Goal: Transaction & Acquisition: Obtain resource

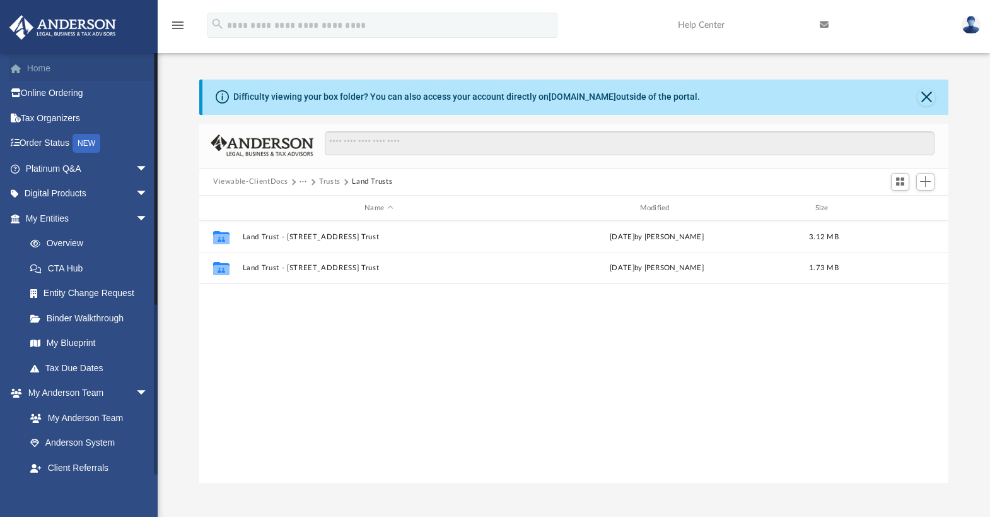
click at [50, 70] on link "Home" at bounding box center [88, 68] width 158 height 25
click at [49, 69] on link "Home" at bounding box center [88, 68] width 158 height 25
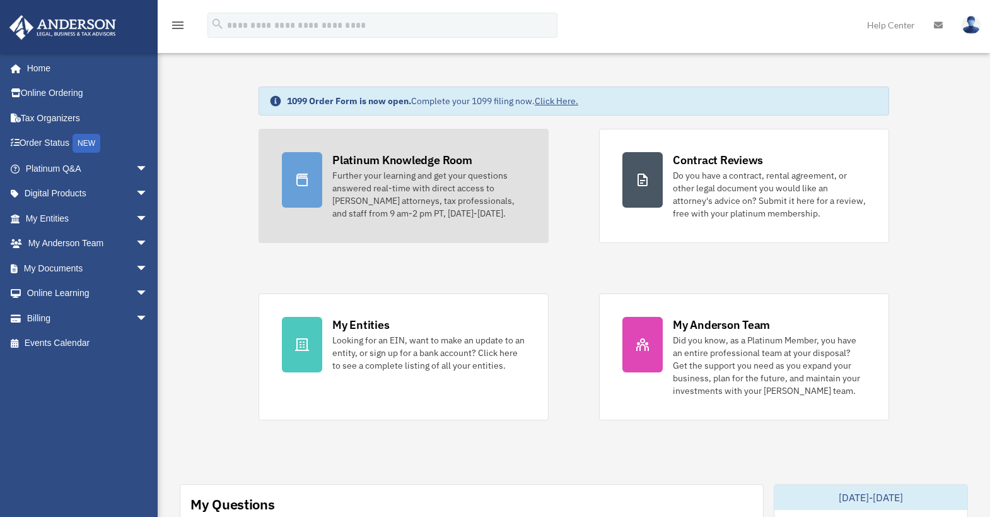
click at [429, 170] on div "Further your learning and get your questions answered real-time with direct acc…" at bounding box center [428, 194] width 193 height 50
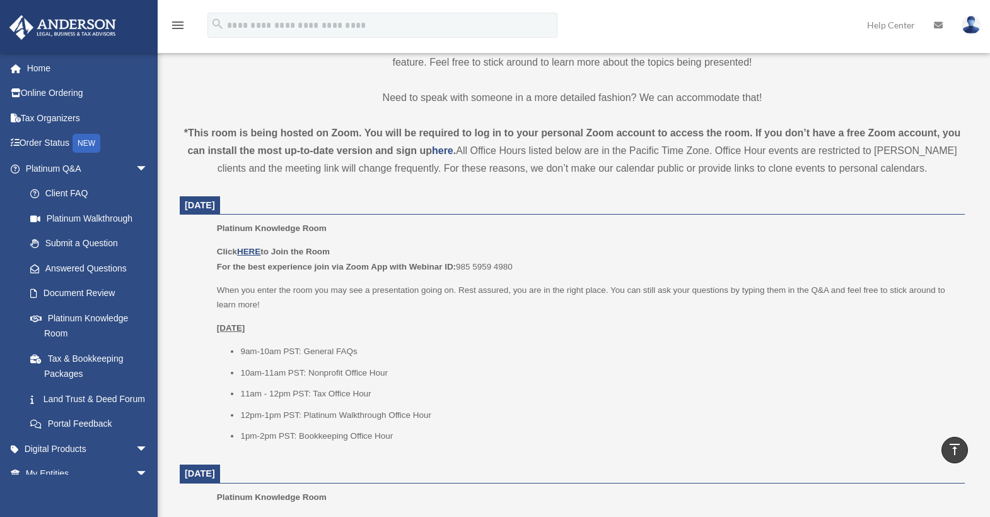
scroll to position [471, 0]
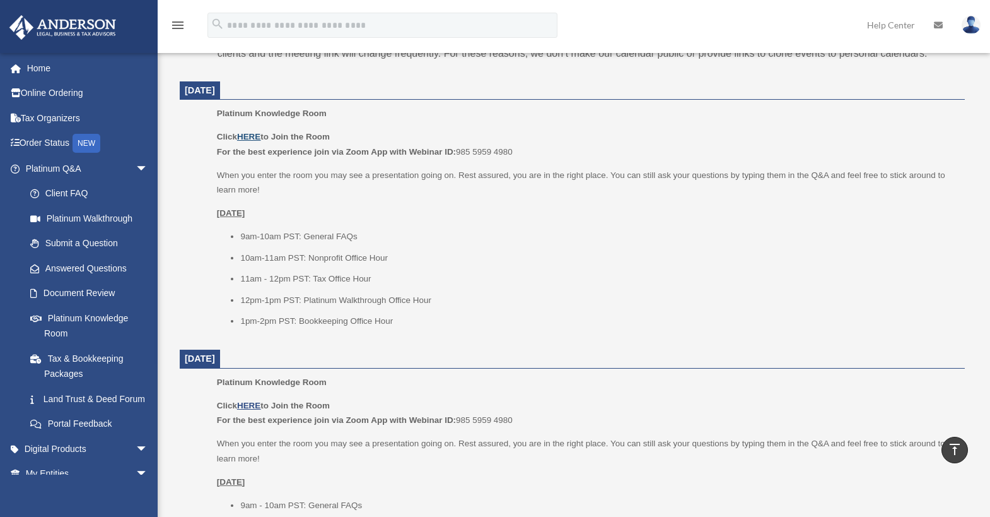
click at [247, 135] on u "HERE" at bounding box center [248, 136] width 23 height 9
click at [37, 68] on link "Home" at bounding box center [88, 68] width 158 height 25
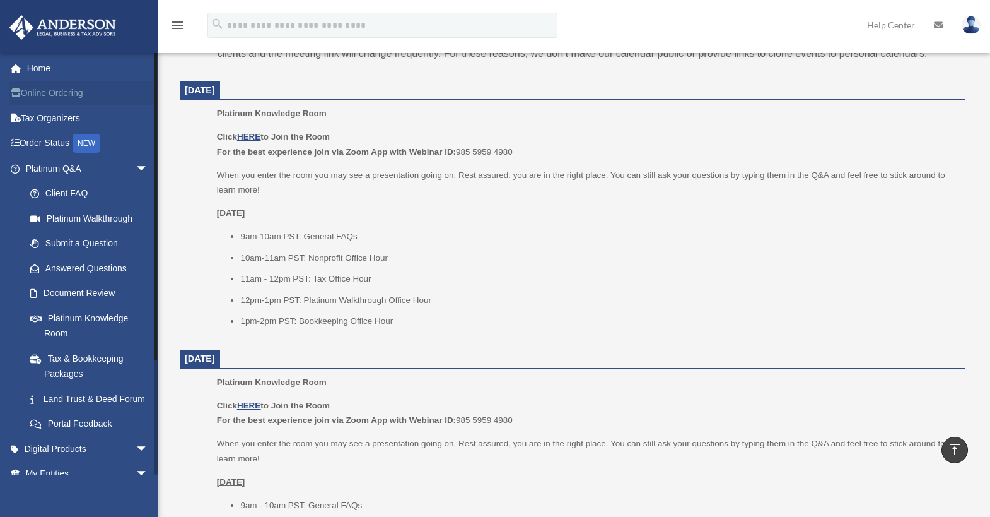
click at [52, 93] on link "Online Ordering" at bounding box center [88, 93] width 158 height 25
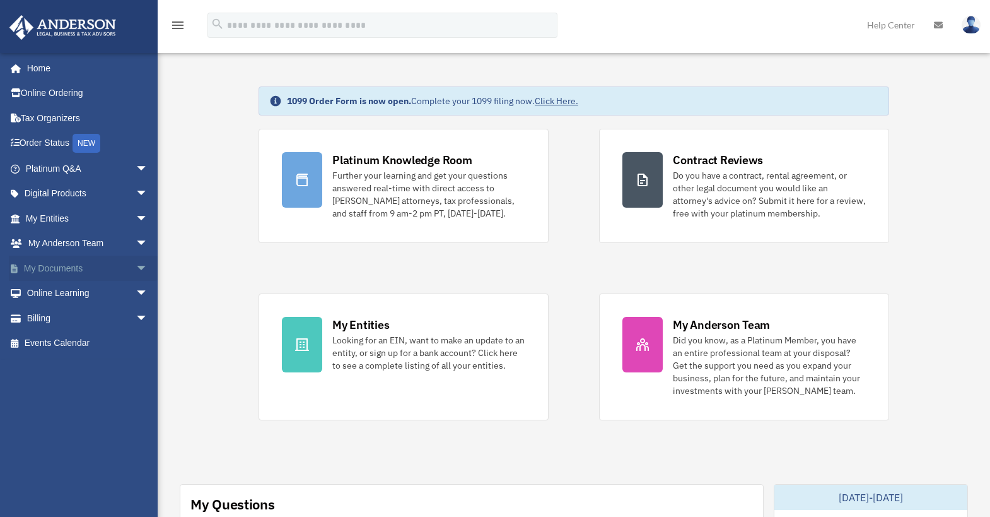
click at [136, 266] on span "arrow_drop_down" at bounding box center [148, 269] width 25 height 26
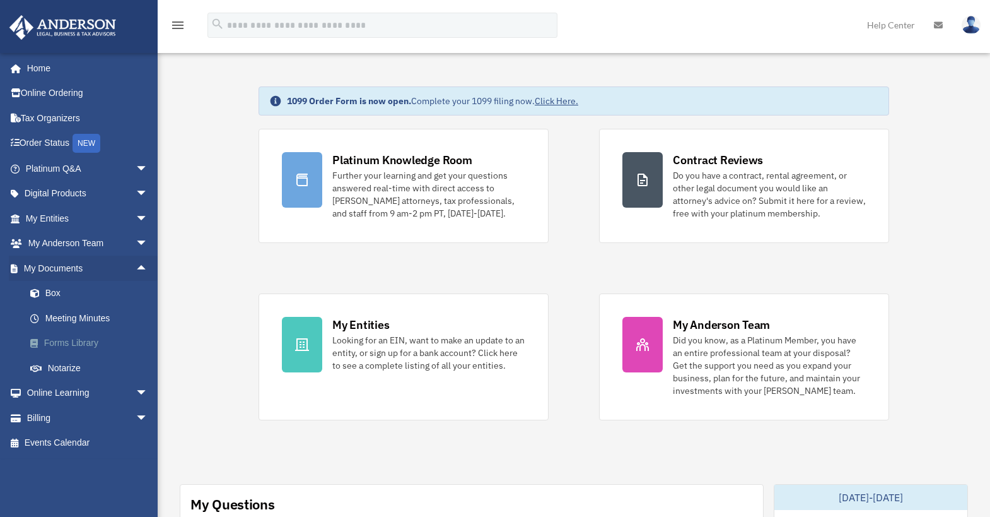
click at [88, 336] on link "Forms Library" at bounding box center [93, 343] width 150 height 25
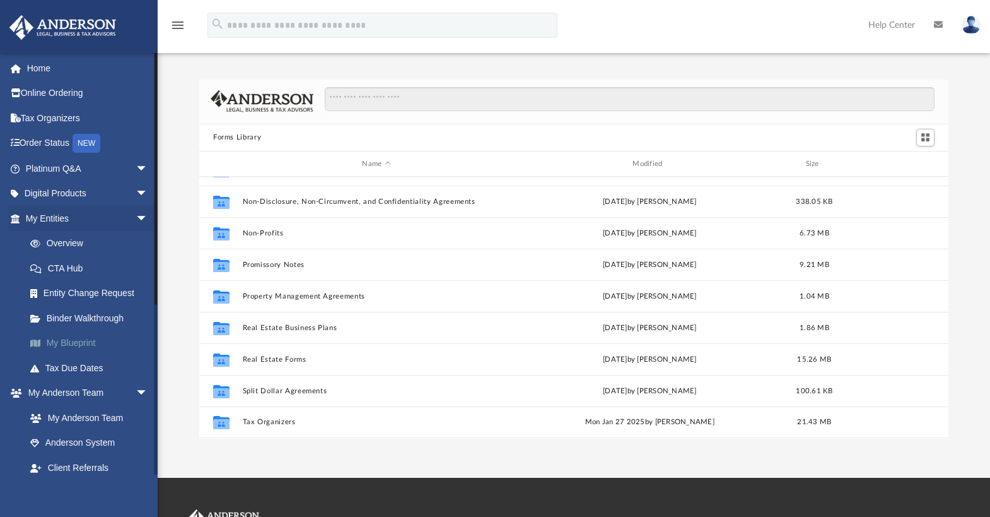
scroll to position [685, 0]
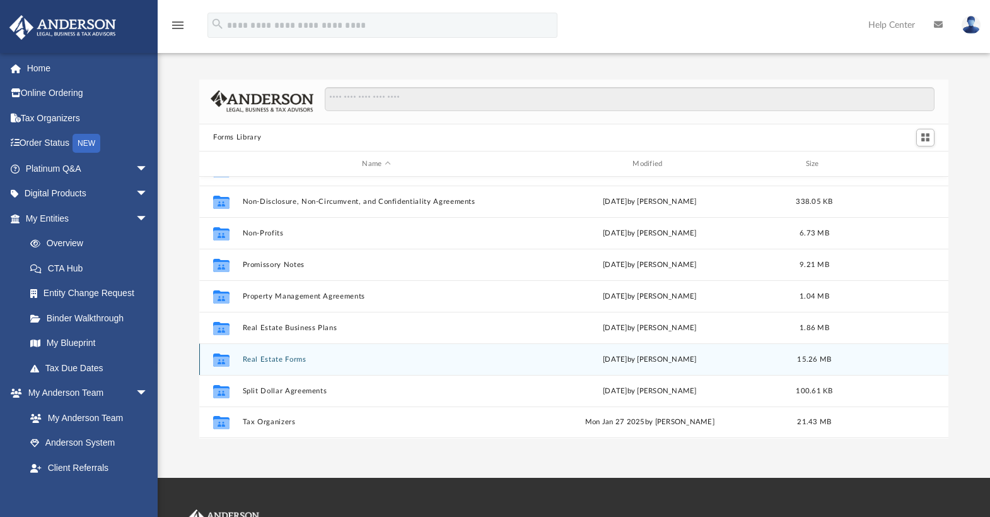
click at [276, 358] on button "Real Estate Forms" at bounding box center [377, 359] width 268 height 8
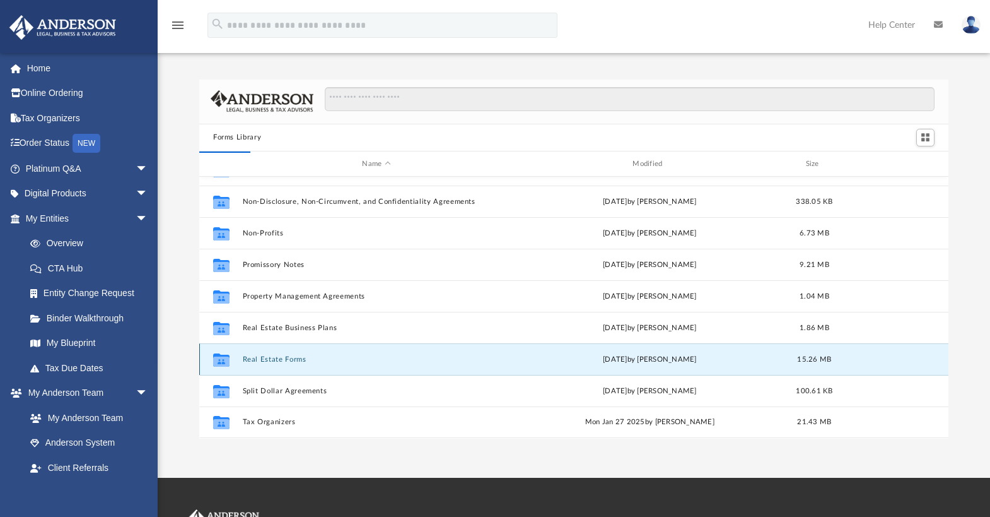
click at [279, 360] on button "Real Estate Forms" at bounding box center [377, 359] width 268 height 8
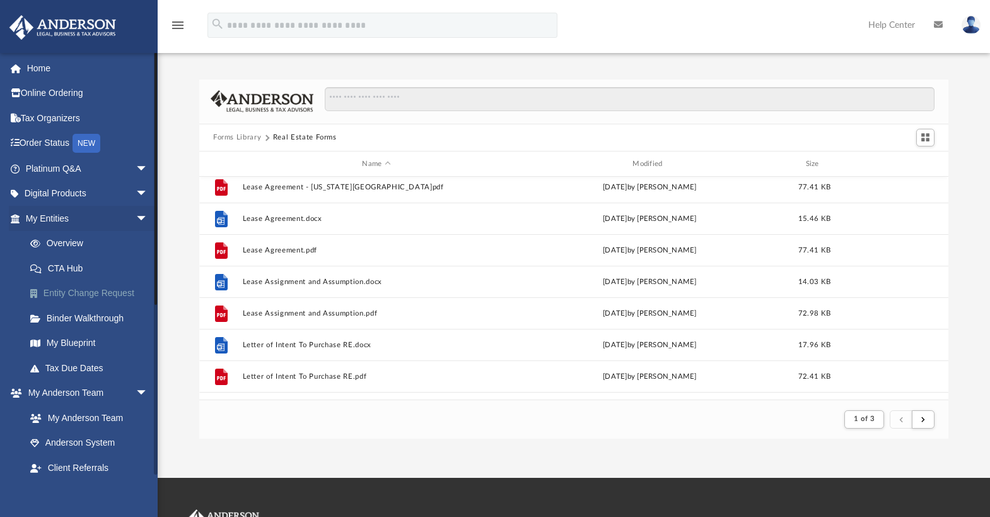
scroll to position [744, 0]
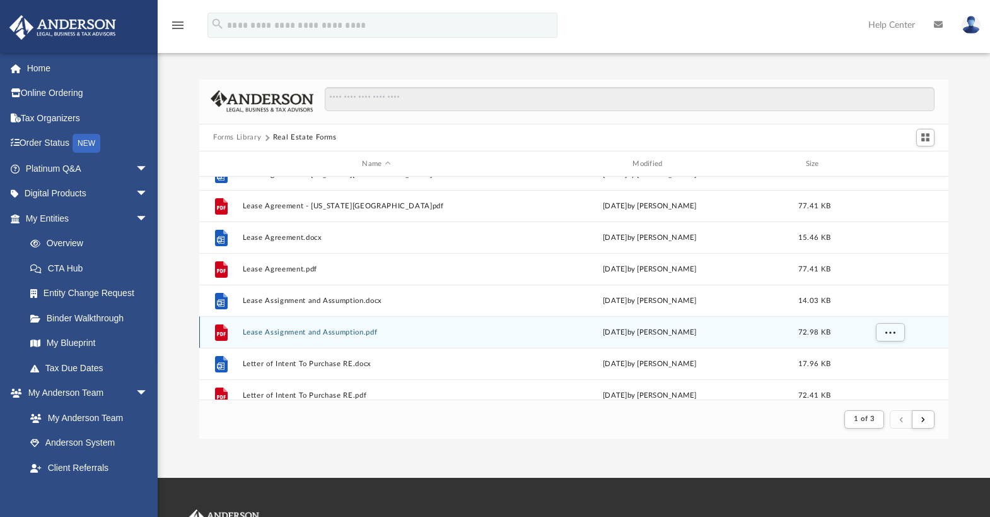
click at [293, 329] on button "Lease Assignment and Assumption.pdf" at bounding box center [377, 332] width 268 height 8
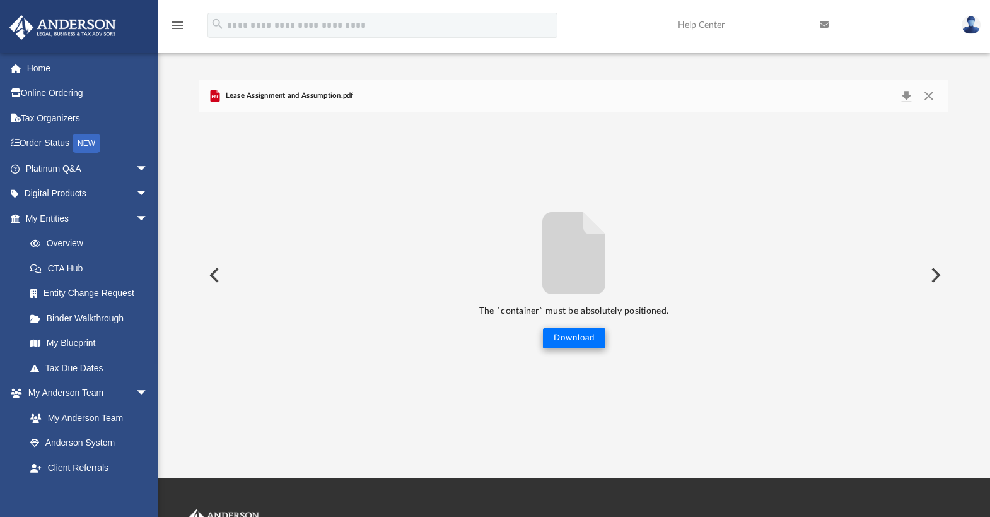
click at [556, 332] on button "Download" at bounding box center [574, 338] width 62 height 20
click at [926, 95] on button "Close" at bounding box center [929, 96] width 23 height 18
